Goal: Task Accomplishment & Management: Complete application form

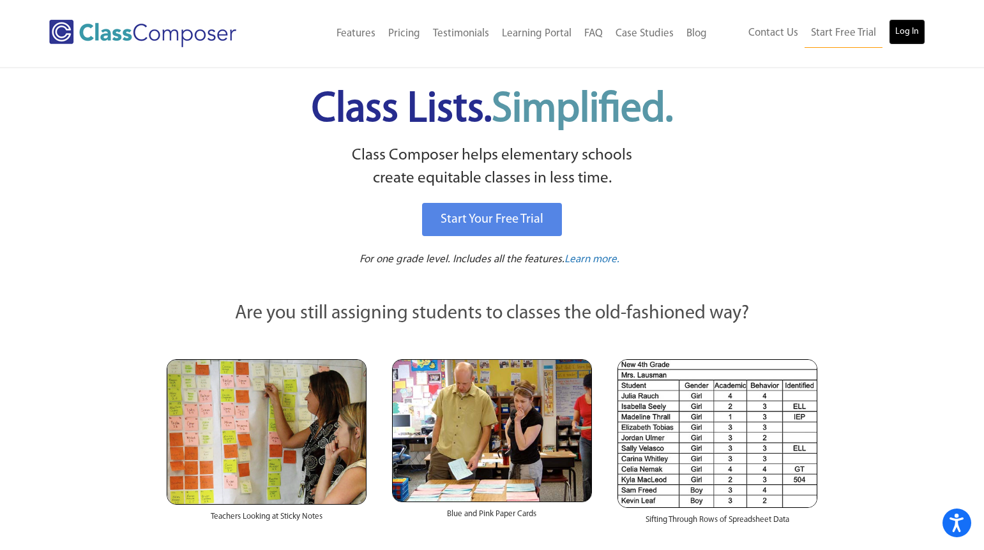
click at [907, 32] on link "Log In" at bounding box center [907, 32] width 36 height 26
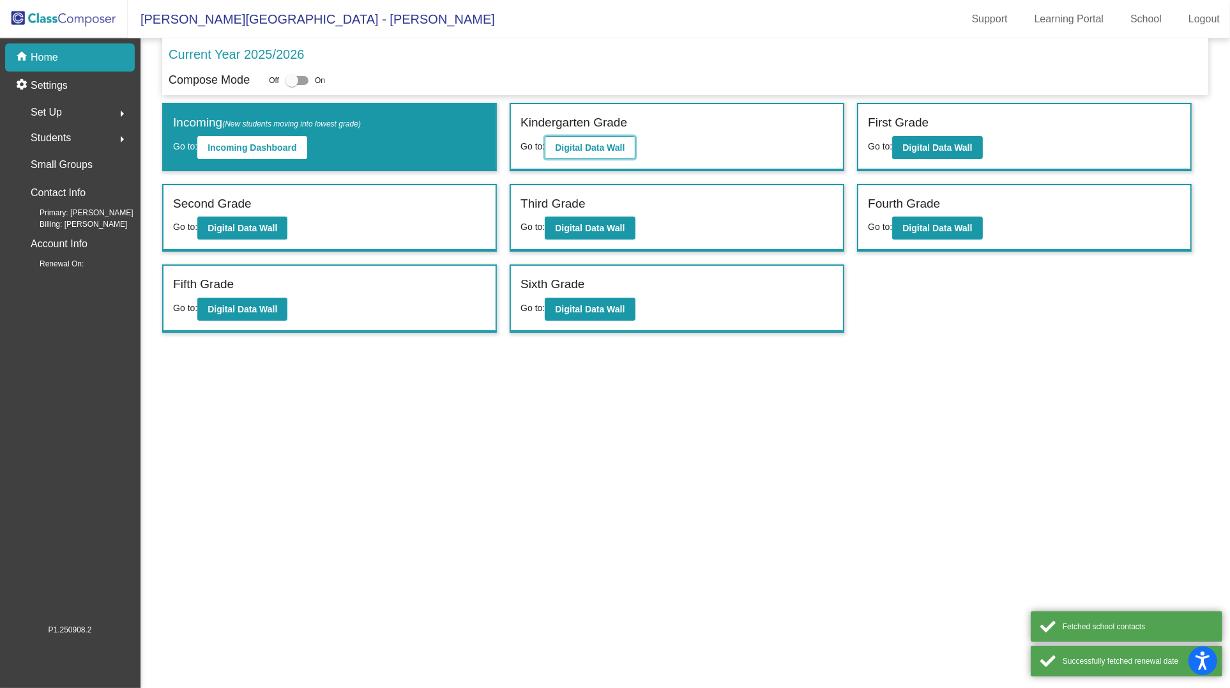
click at [570, 150] on b "Digital Data Wall" at bounding box center [590, 147] width 70 height 10
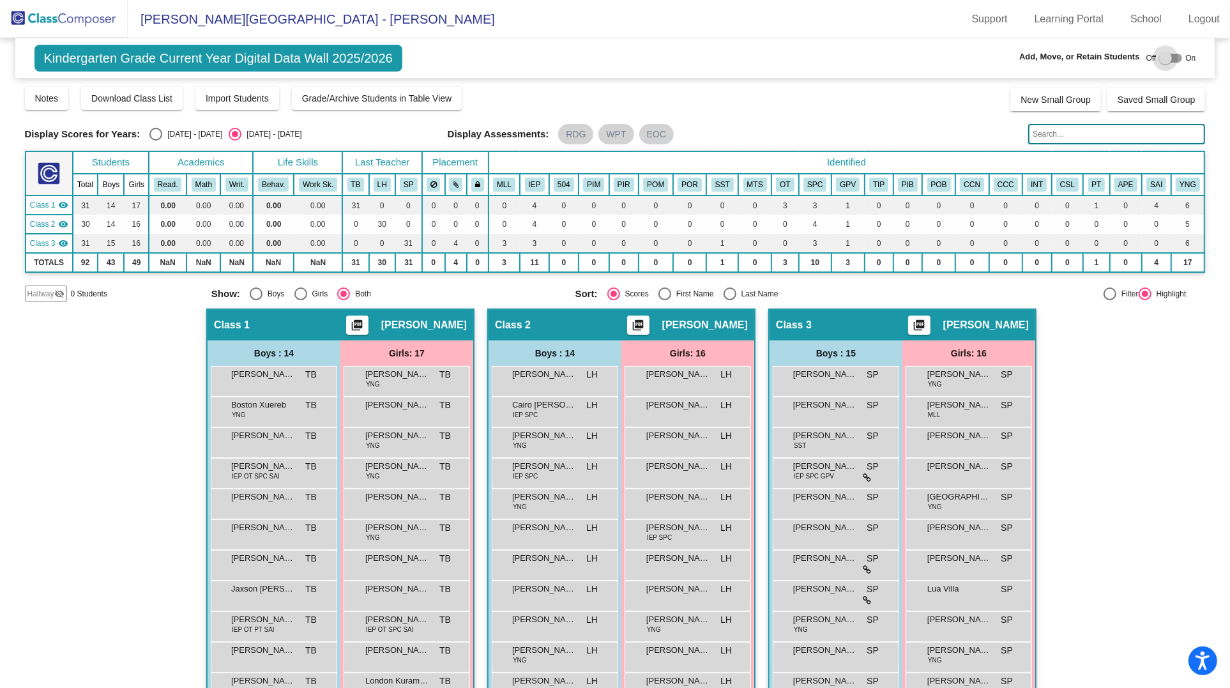
click at [1159, 60] on div at bounding box center [1165, 58] width 13 height 13
checkbox input "true"
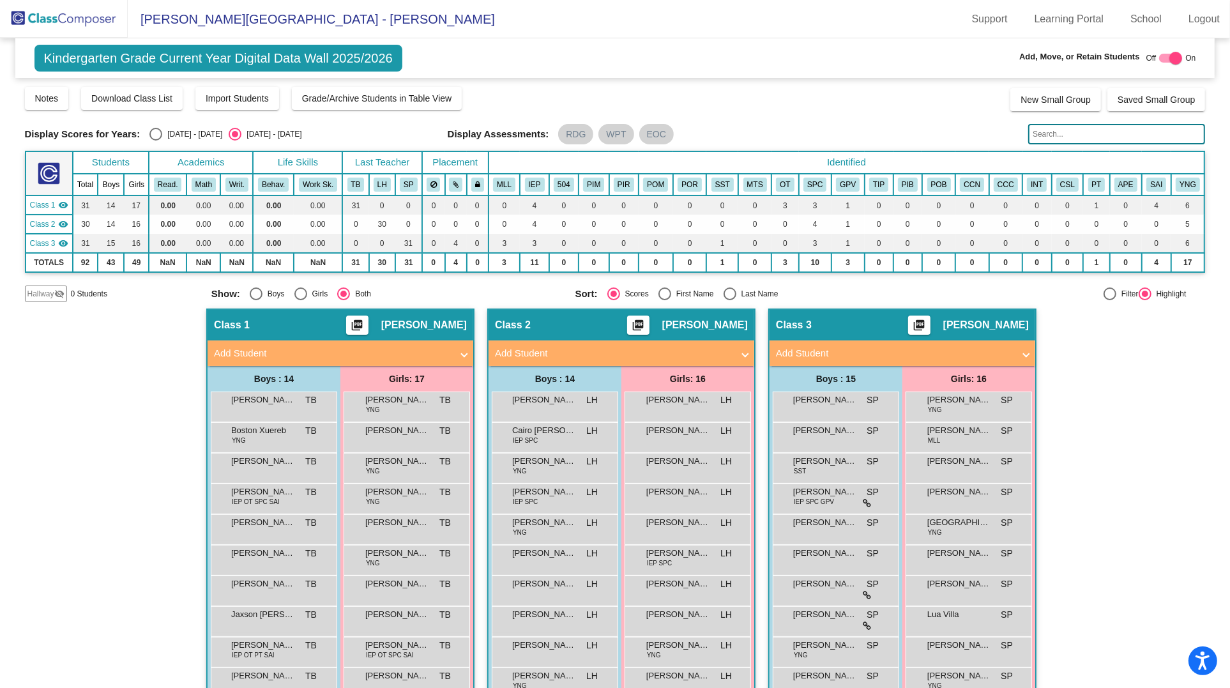
click at [57, 291] on mat-icon "visibility_off" at bounding box center [59, 294] width 10 height 10
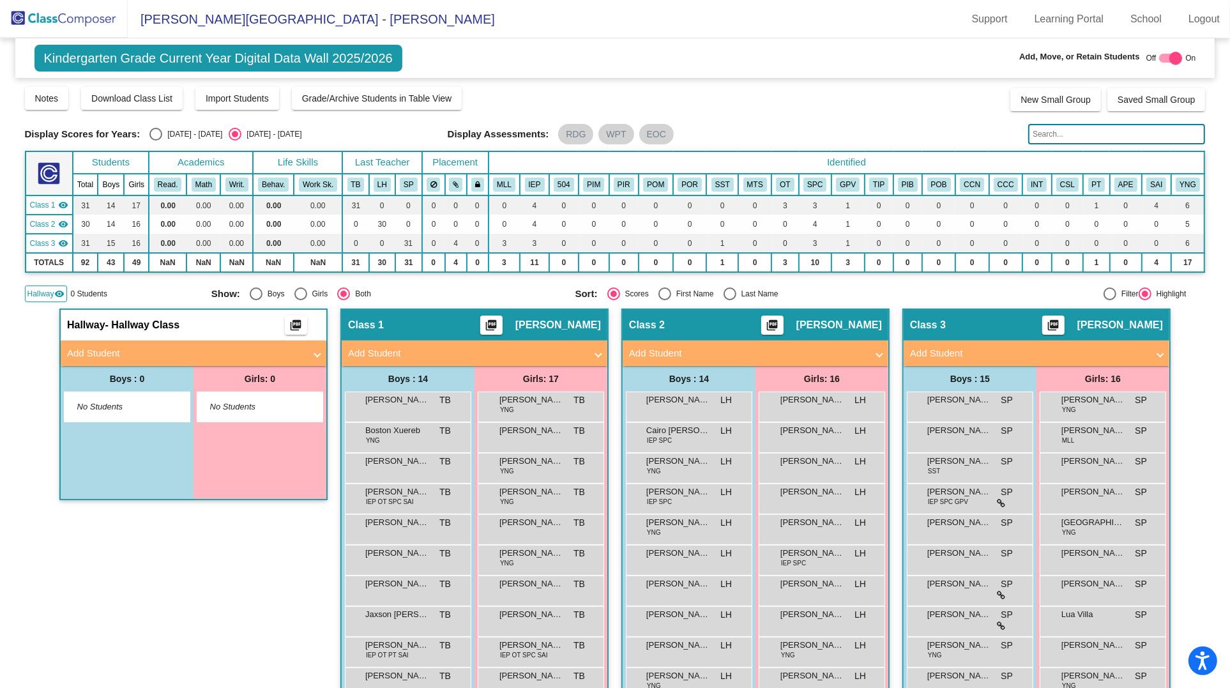
click at [270, 410] on span "No Students" at bounding box center [250, 406] width 80 height 13
click at [91, 351] on mat-panel-title "Add Student" at bounding box center [186, 353] width 238 height 15
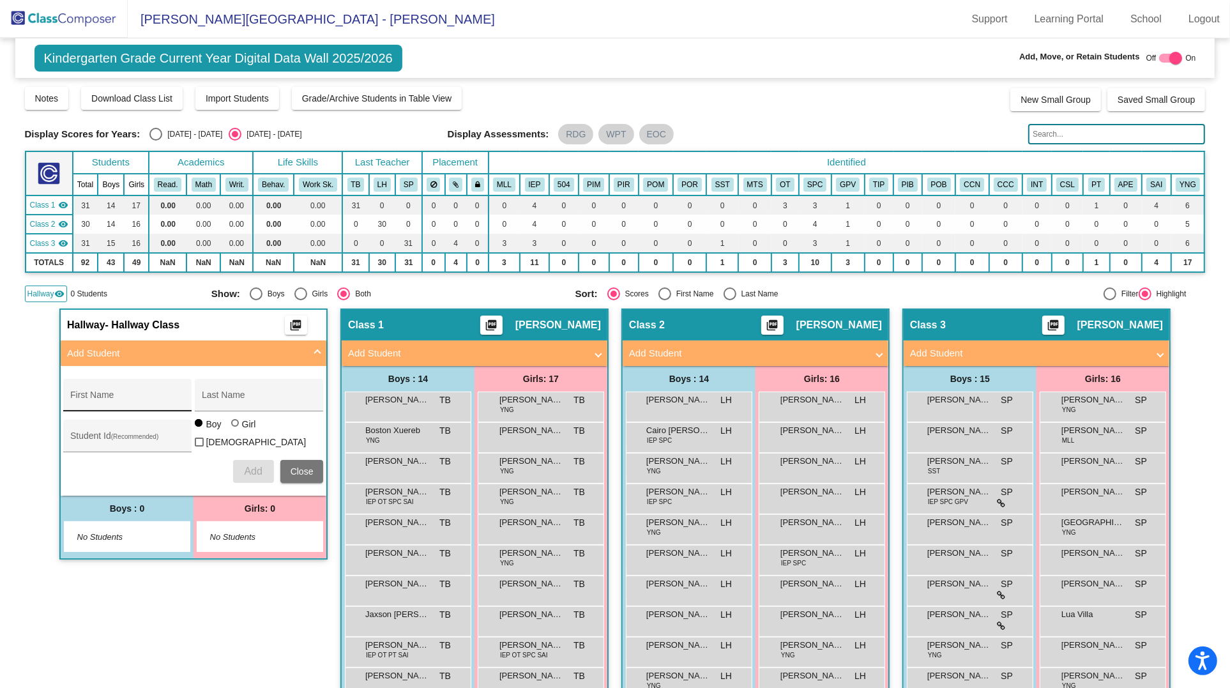
click at [114, 391] on div "First Name" at bounding box center [127, 399] width 115 height 26
type input "A"
type input "Kenzi"
click at [231, 405] on div "Last Name" at bounding box center [259, 399] width 115 height 26
type input "Al Shoubaki"
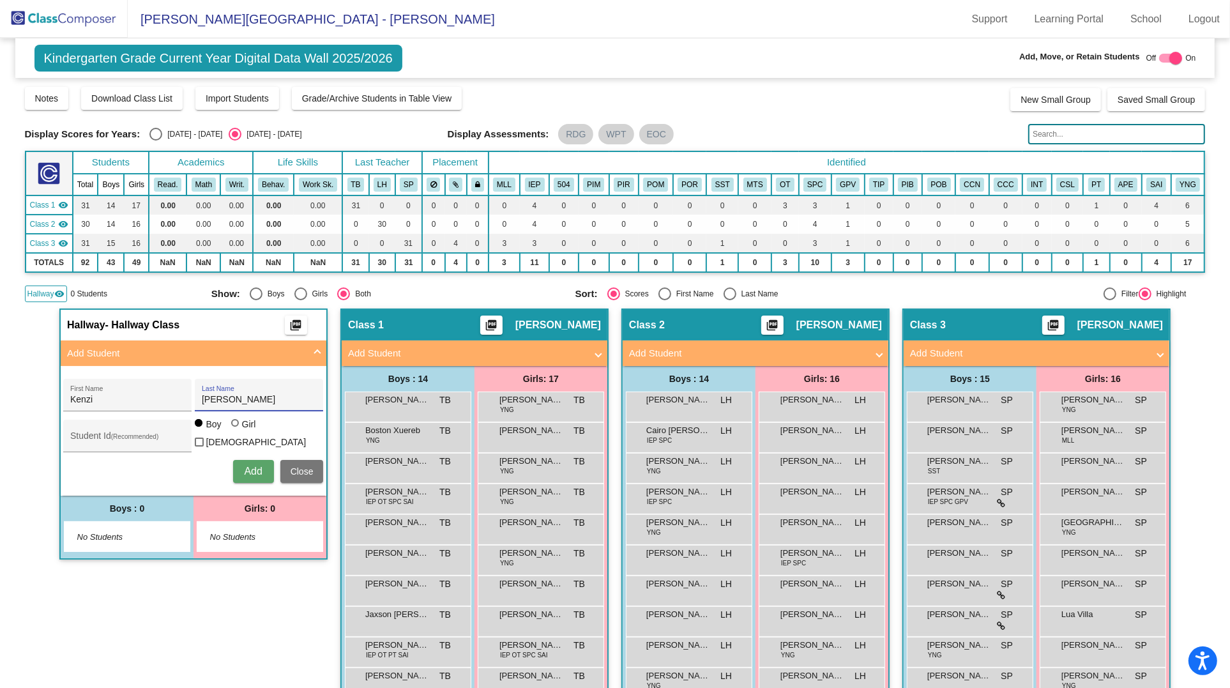
click at [234, 427] on div at bounding box center [235, 423] width 8 height 8
click at [236, 430] on input "Girl" at bounding box center [236, 429] width 1 height 1
radio input "true"
click at [252, 466] on span "Add" at bounding box center [253, 471] width 18 height 11
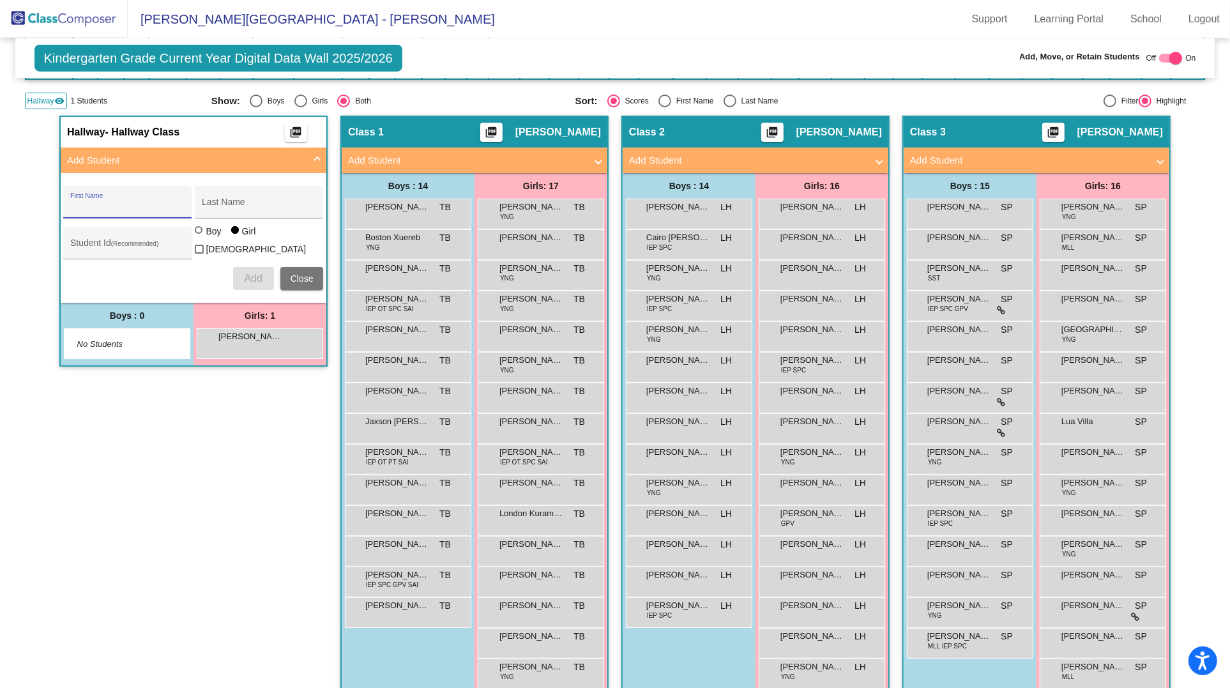
scroll to position [193, 0]
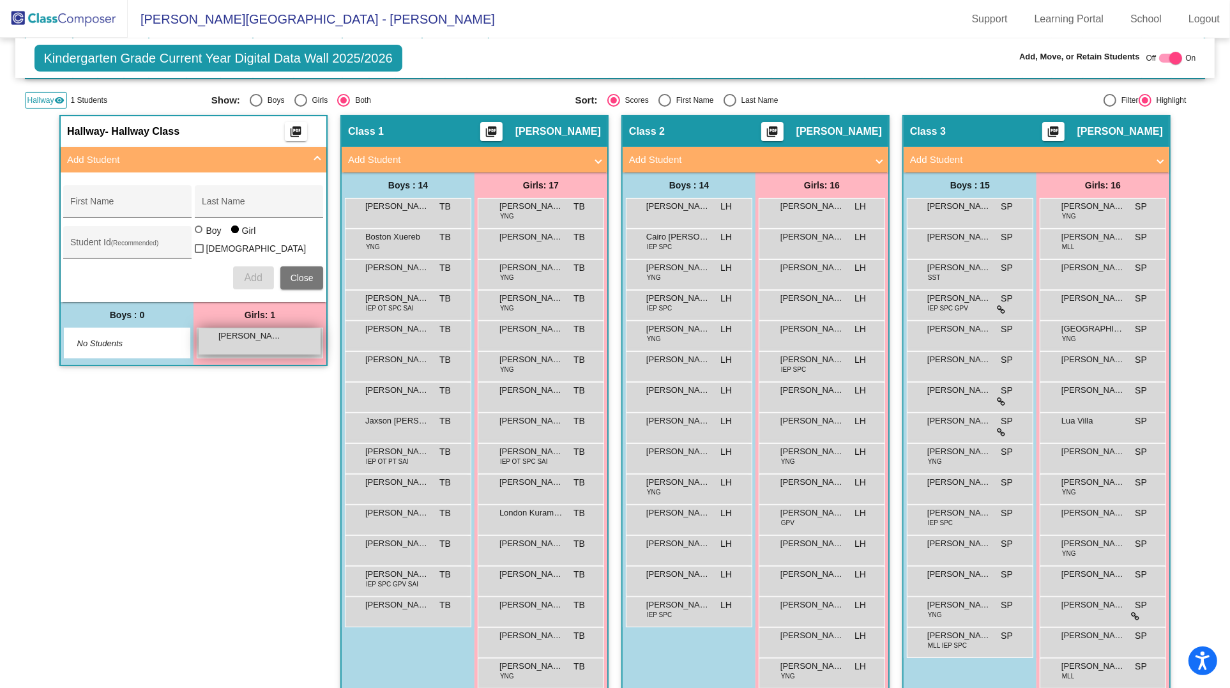
click at [241, 336] on span "Kenzi Al Shoubaki" at bounding box center [250, 335] width 64 height 13
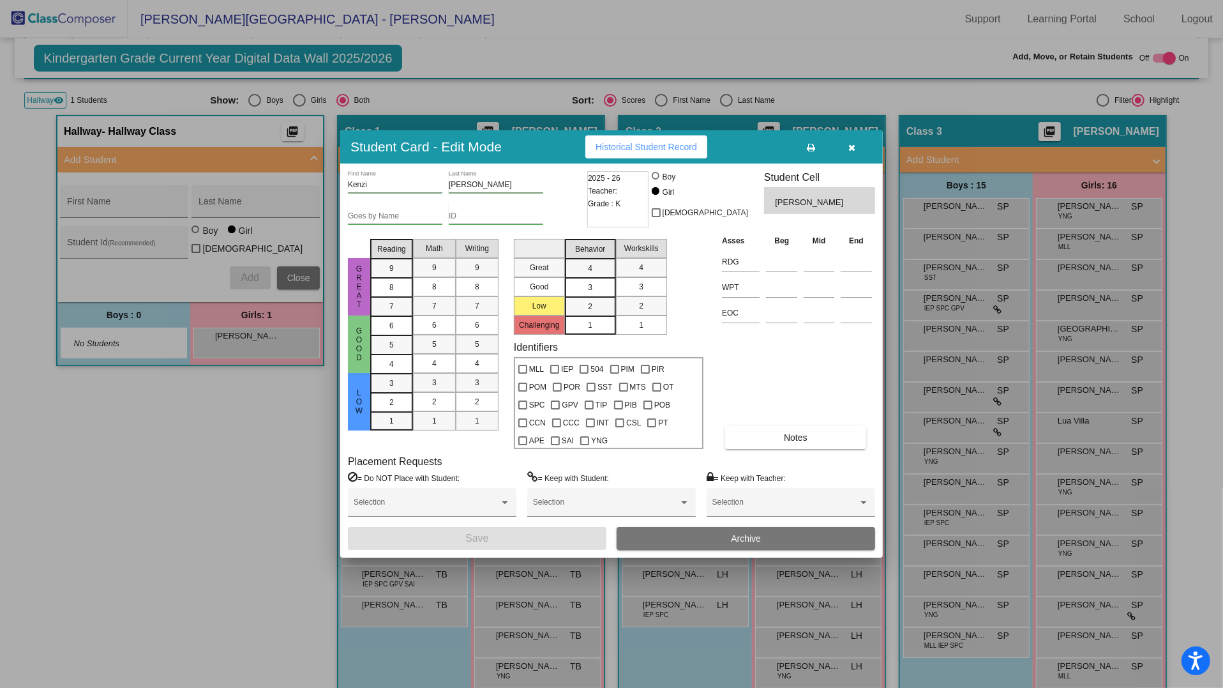
click at [852, 154] on button "button" at bounding box center [852, 146] width 41 height 23
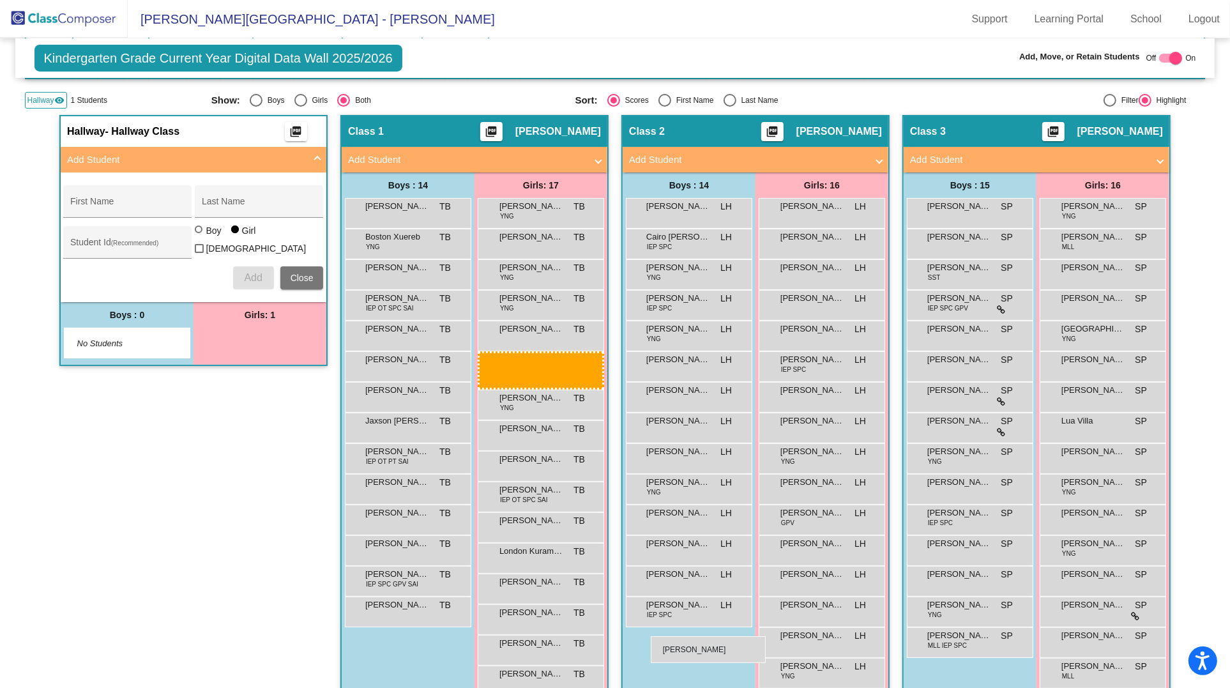
drag, startPoint x: 266, startPoint y: 335, endPoint x: 651, endPoint y: 635, distance: 488.2
